Goal: Information Seeking & Learning: Learn about a topic

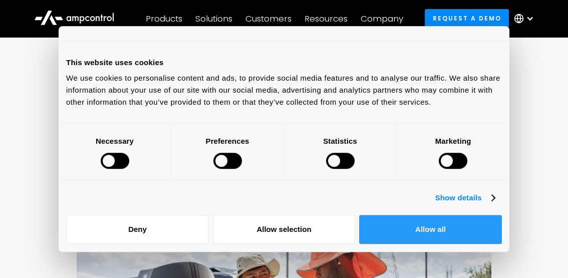
click at [445, 221] on button "Allow all" at bounding box center [430, 229] width 143 height 29
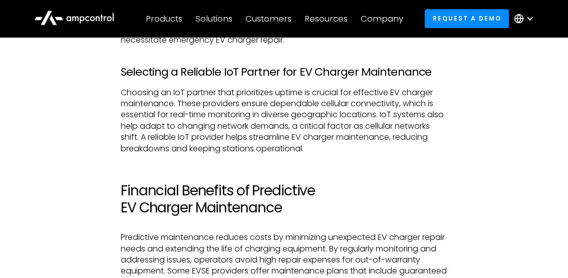
scroll to position [1302, 0]
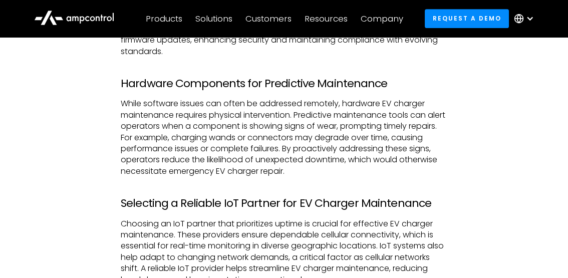
click at [539, 153] on div "As the electric vehicle (EV) market grows, EV charger repair and EV charger mai…" at bounding box center [284, 184] width 520 height 1834
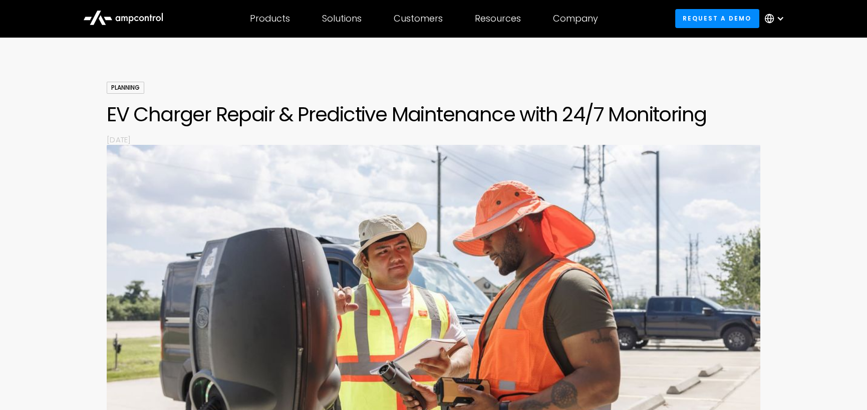
scroll to position [0, 0]
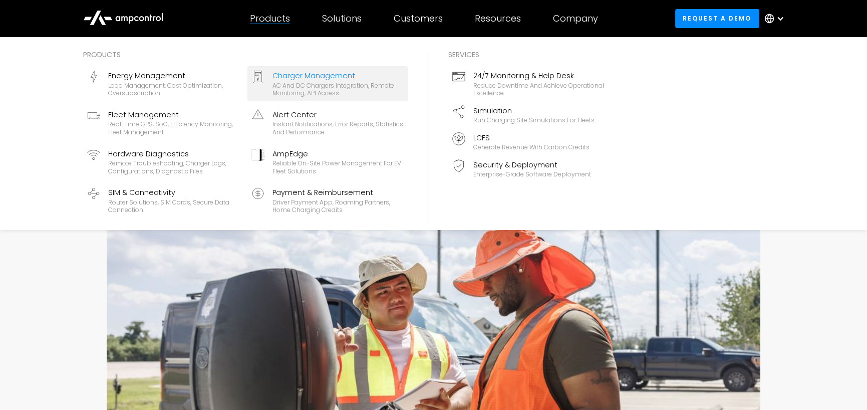
click at [280, 75] on div "Charger Management" at bounding box center [337, 75] width 131 height 11
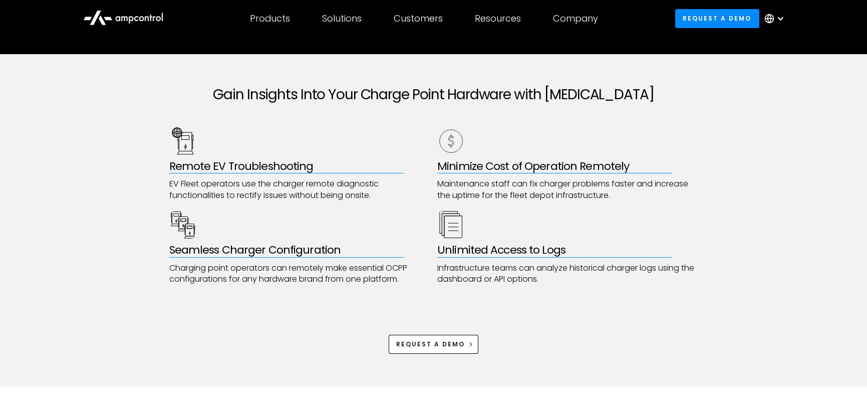
scroll to position [501, 0]
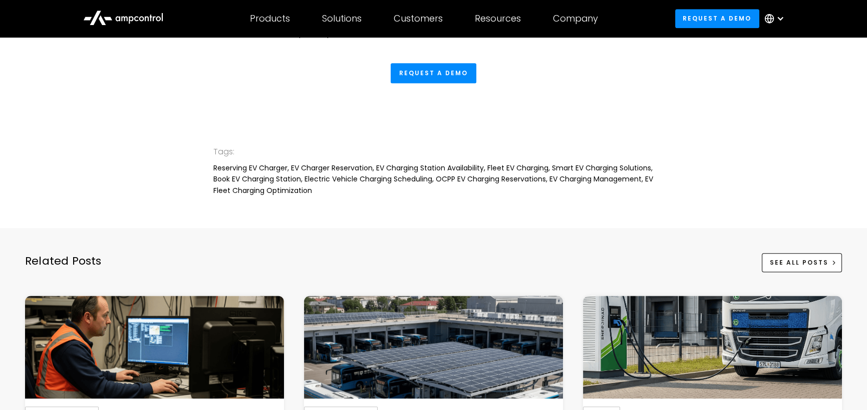
scroll to position [2254, 0]
